Goal: Entertainment & Leisure: Consume media (video, audio)

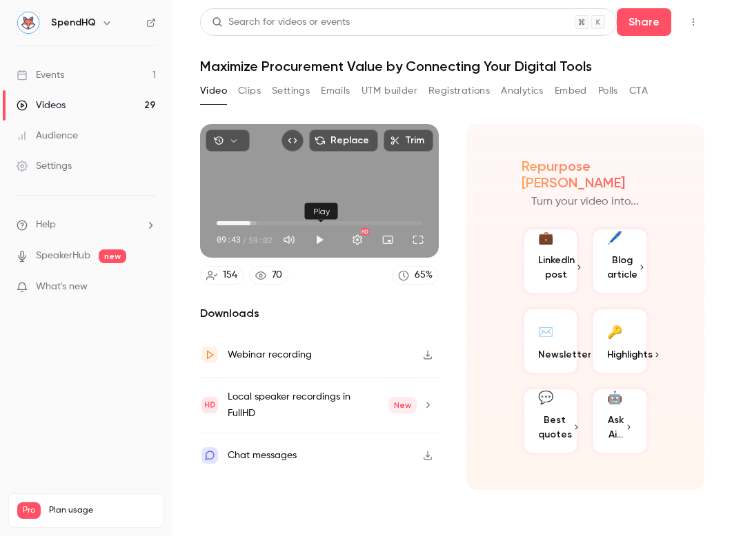
click at [235, 244] on button "Play" at bounding box center [319, 240] width 28 height 28
click at [235, 217] on span "10:07" at bounding box center [318, 223] width 205 height 22
click at [235, 217] on span "17:39" at bounding box center [318, 223] width 205 height 22
click at [235, 217] on span "21:14" at bounding box center [318, 223] width 205 height 22
click at [235, 223] on span "25:12" at bounding box center [318, 223] width 205 height 22
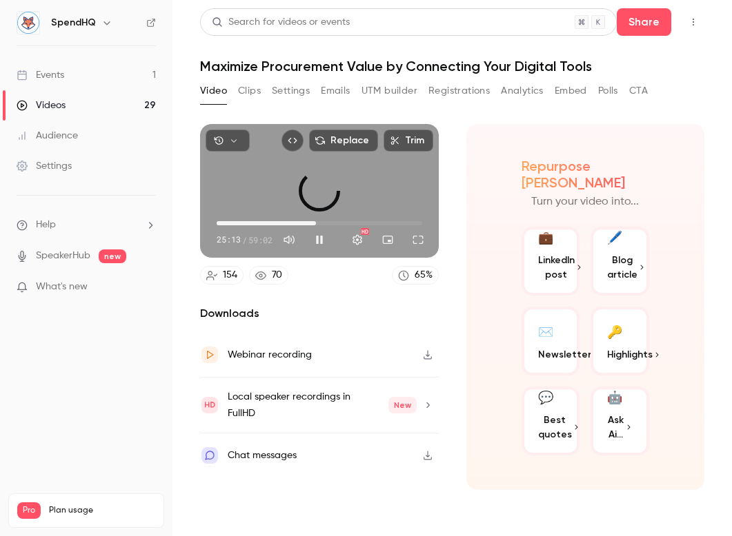
click at [235, 225] on span "28:34" at bounding box center [318, 223] width 205 height 22
click at [235, 221] on span "31:09" at bounding box center [318, 223] width 205 height 22
click at [235, 220] on span "31:09" at bounding box center [318, 223] width 205 height 22
click at [235, 221] on span "07:57" at bounding box center [318, 223] width 205 height 22
click at [235, 221] on span "10:52" at bounding box center [318, 223] width 205 height 22
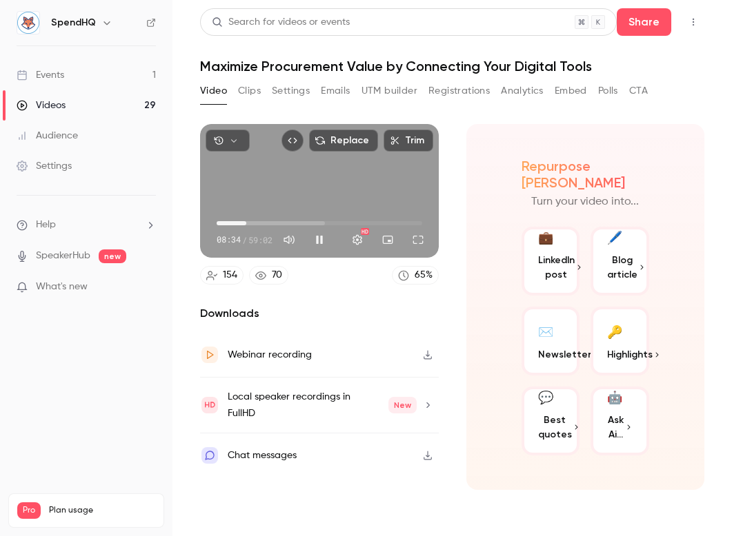
click at [235, 221] on span "08:34" at bounding box center [246, 223] width 4 height 4
click at [235, 222] on span "10:20" at bounding box center [318, 223] width 205 height 22
click at [235, 222] on span "12:18" at bounding box center [318, 223] width 205 height 22
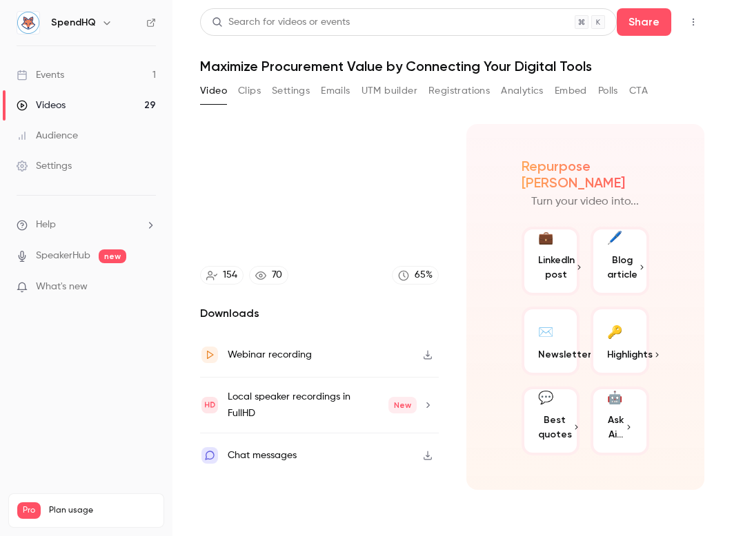
type input "*****"
click at [235, 91] on button "Clips" at bounding box center [249, 91] width 23 height 22
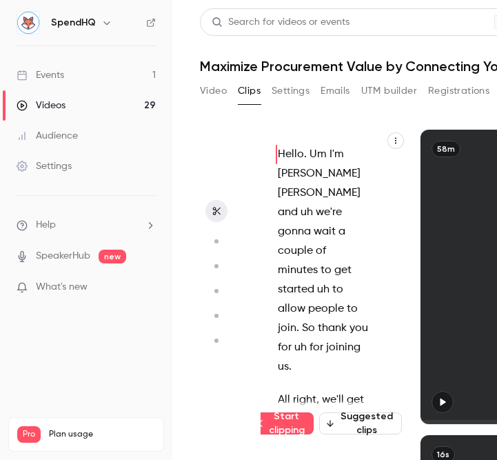
scroll to position [6, 36]
